Goal: Transaction & Acquisition: Purchase product/service

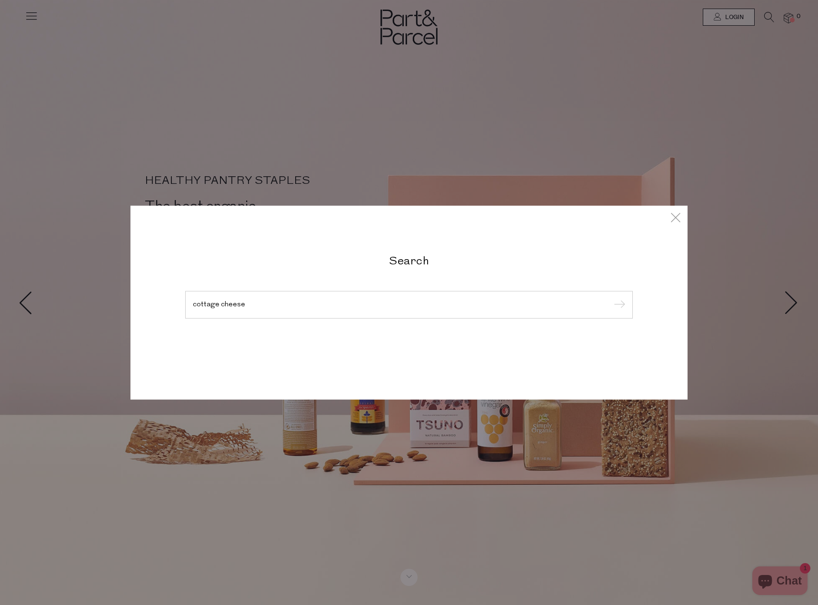
type input "cottage cheese"
click at [611, 298] on input "submit" at bounding box center [618, 305] width 14 height 14
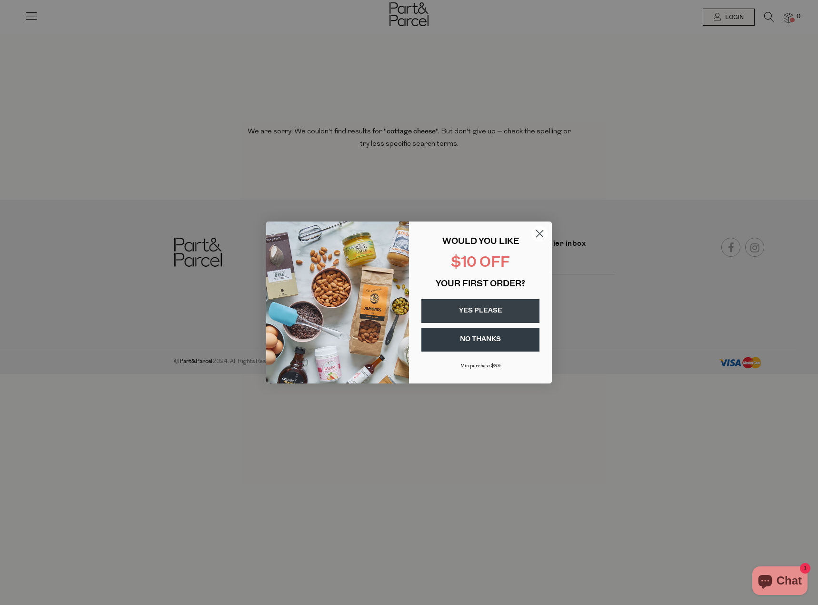
click at [537, 230] on icon "Close dialog" at bounding box center [540, 233] width 7 height 7
